Goal: Information Seeking & Learning: Learn about a topic

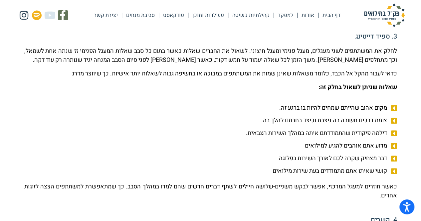
scroll to position [466, 0]
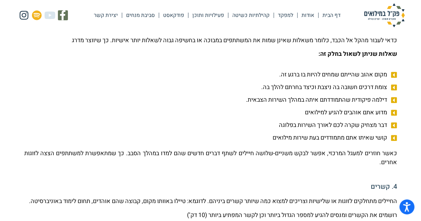
click at [214, 13] on link "פעילויות ותוכן" at bounding box center [208, 15] width 40 height 15
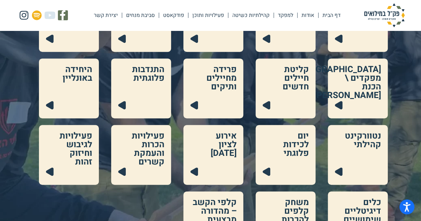
scroll to position [166, 0]
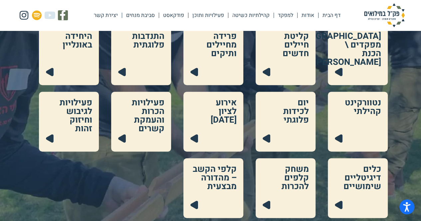
click at [75, 117] on link at bounding box center [69, 122] width 60 height 60
click at [154, 124] on link at bounding box center [141, 122] width 60 height 60
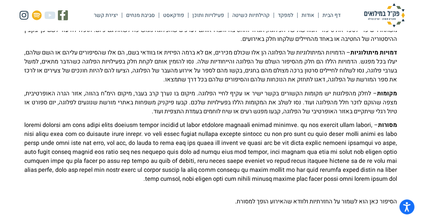
scroll to position [120, 0]
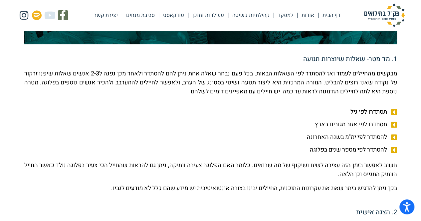
scroll to position [133, 0]
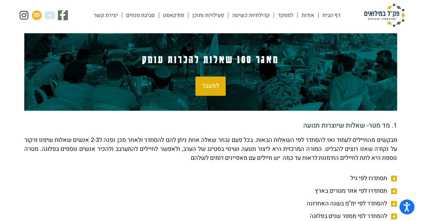
click at [207, 87] on span "למעבר" at bounding box center [210, 86] width 17 height 6
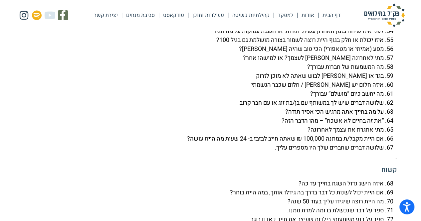
scroll to position [2159, 0]
